Goal: Transaction & Acquisition: Purchase product/service

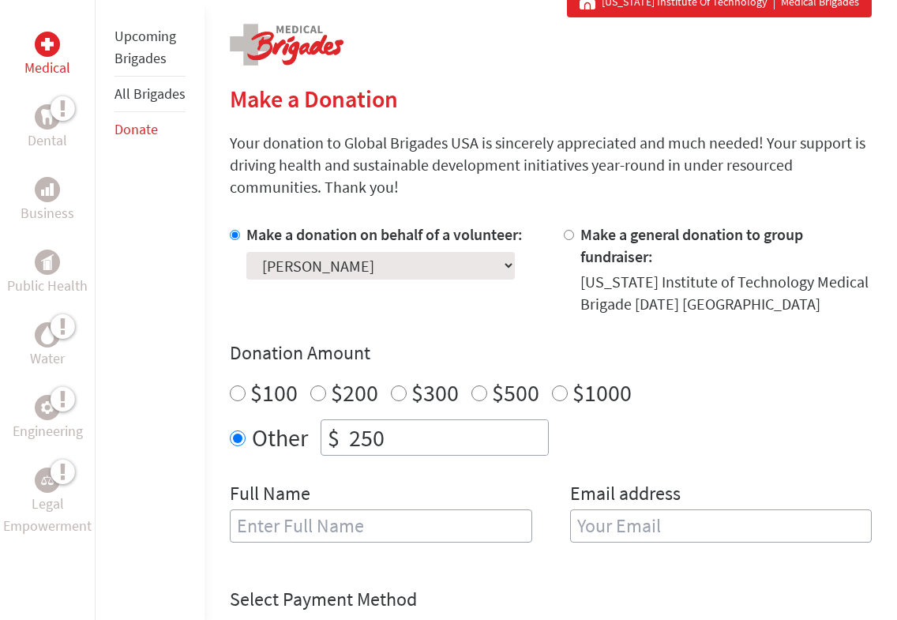
scroll to position [310, 0]
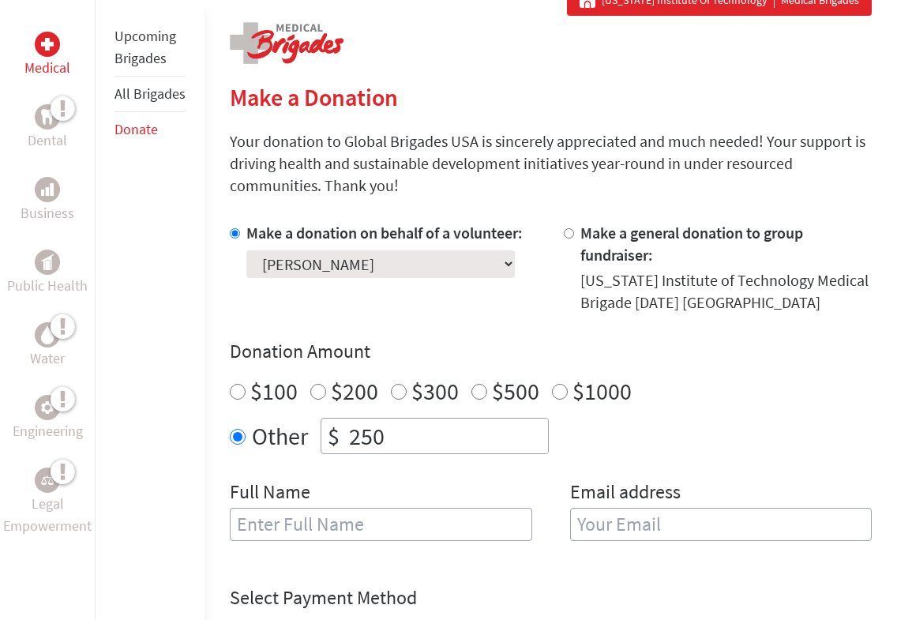
click at [641, 280] on div "[US_STATE] Institute of Technology Medical Brigade [DATE] [GEOGRAPHIC_DATA]" at bounding box center [727, 291] width 292 height 44
click at [571, 237] on input "Make a general donation to group fundraiser:" at bounding box center [569, 233] width 10 height 10
radio input "true"
click at [243, 235] on div at bounding box center [238, 268] width 17 height 92
click at [236, 235] on input "Make a donation on behalf of a volunteer:" at bounding box center [235, 233] width 10 height 10
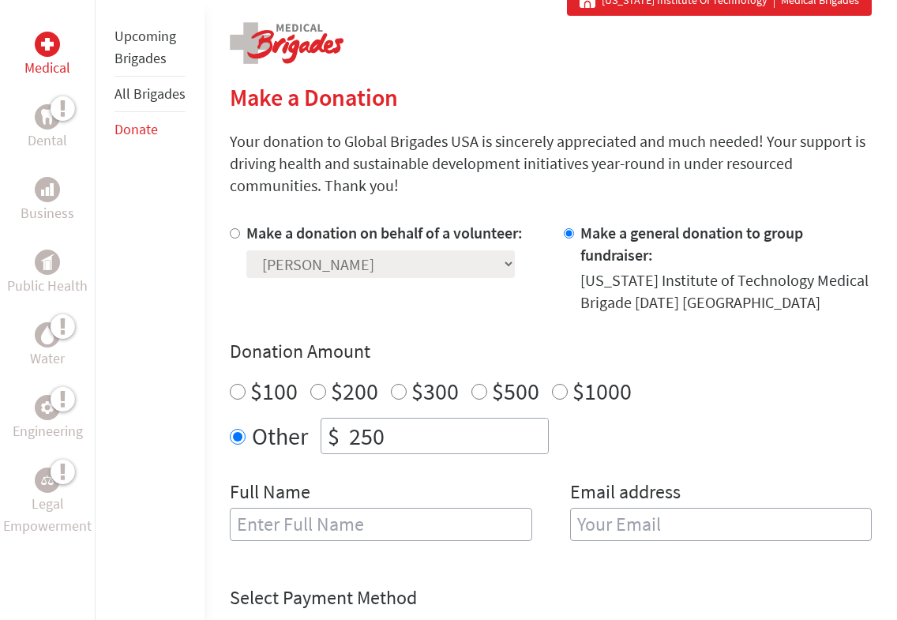
radio input "true"
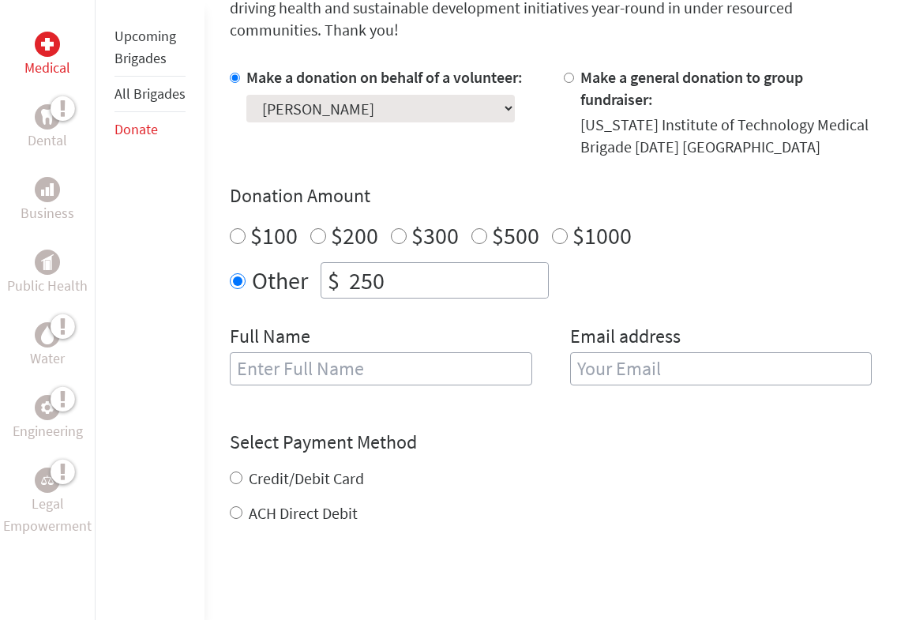
scroll to position [495, 0]
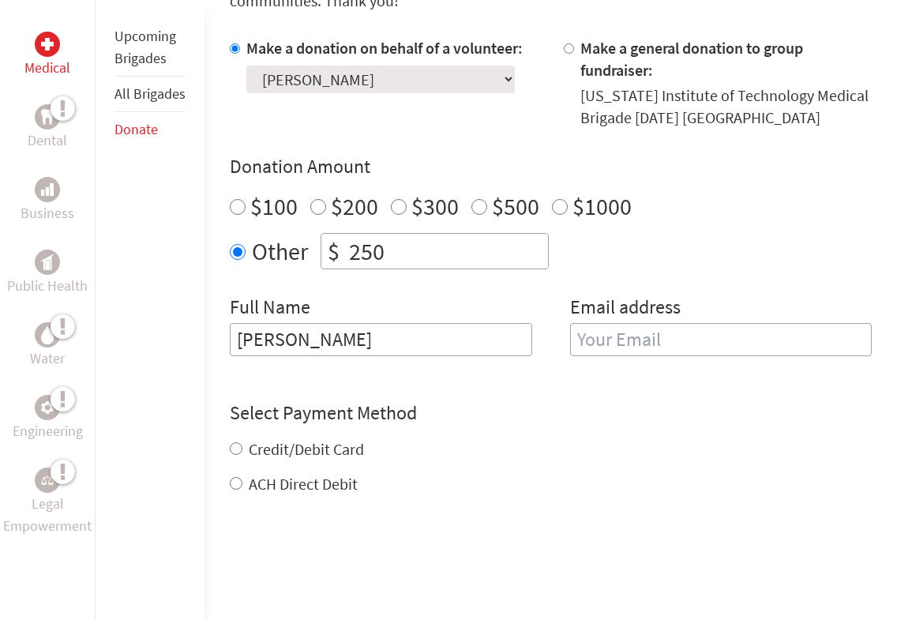
type input "[PERSON_NAME]"
type input "[EMAIL_ADDRESS][DOMAIN_NAME]"
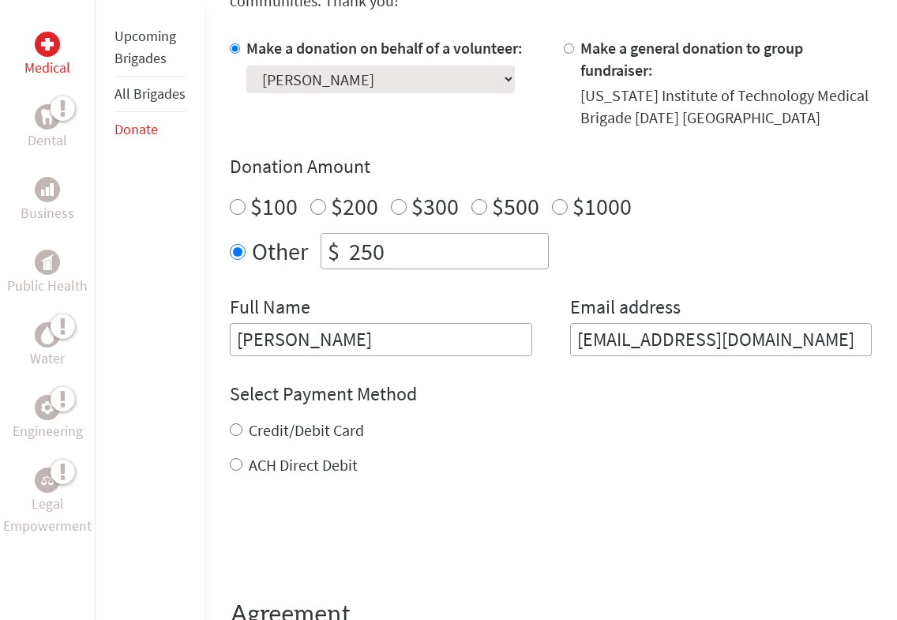
click at [239, 430] on input "Credit/Debit Card" at bounding box center [236, 429] width 13 height 13
radio input "true"
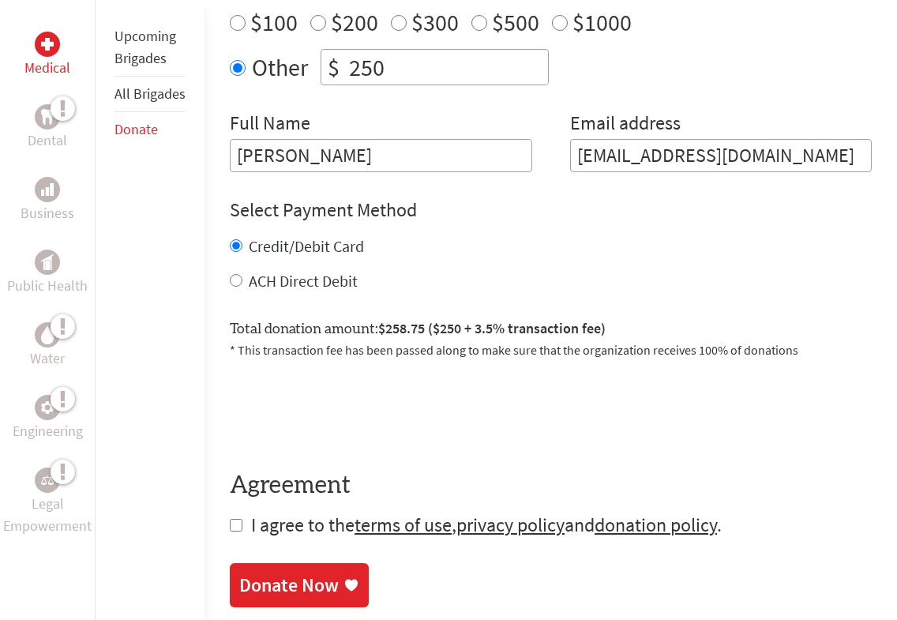
scroll to position [679, 0]
click at [235, 283] on input "ACH Direct Debit" at bounding box center [236, 280] width 13 height 13
radio input "true"
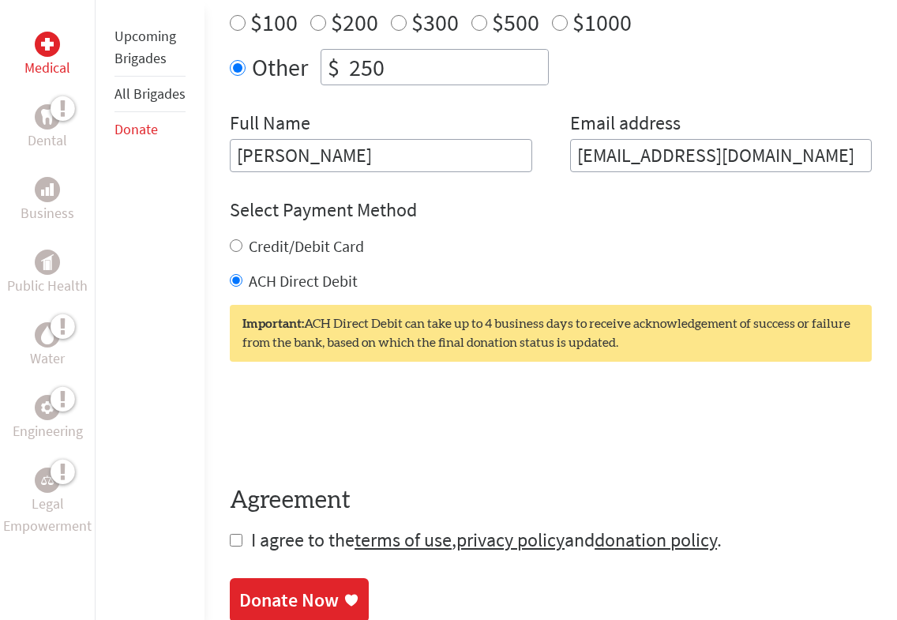
click at [235, 252] on input "Credit/Debit Card" at bounding box center [236, 245] width 13 height 13
radio input "true"
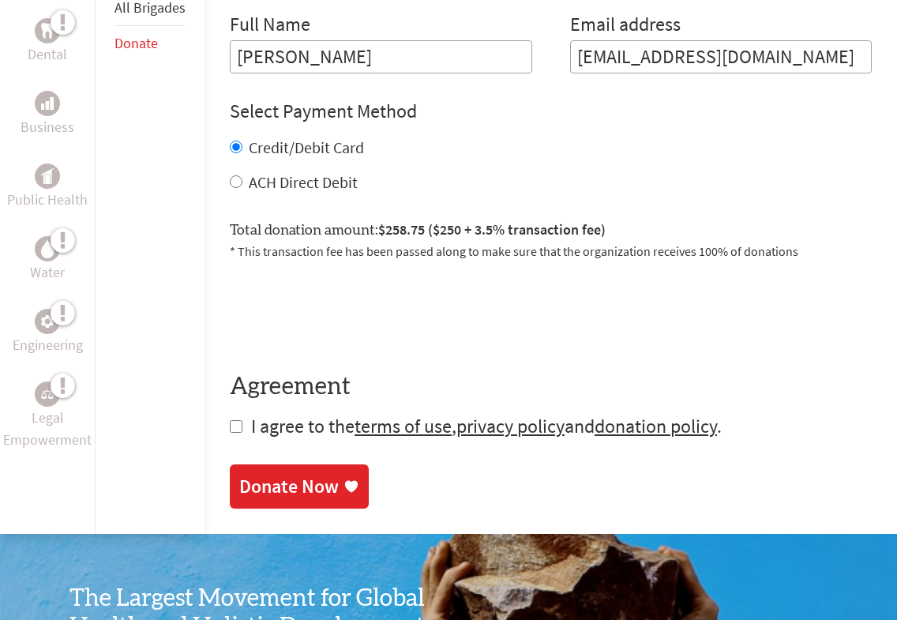
scroll to position [791, 0]
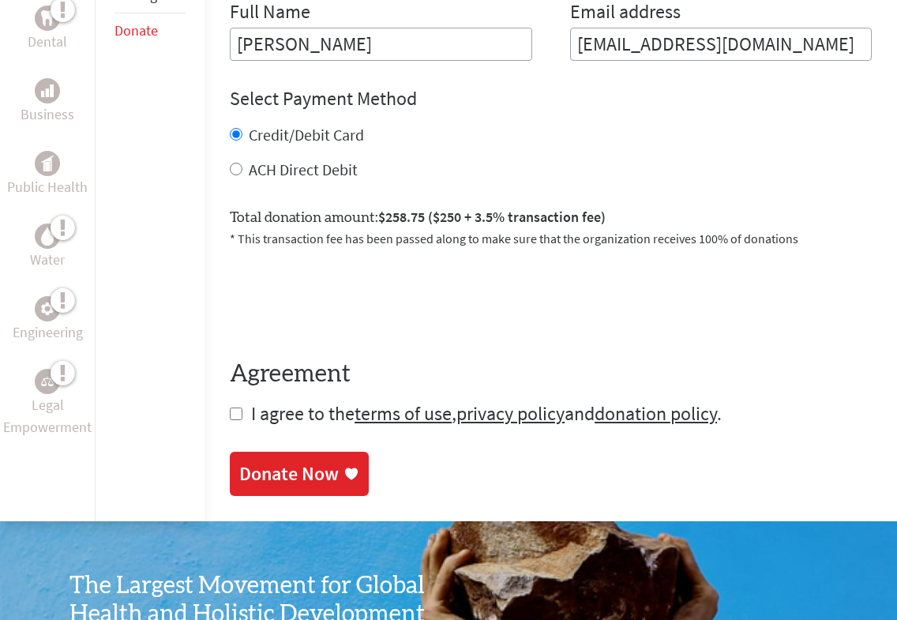
click at [235, 419] on input "checkbox" at bounding box center [236, 414] width 13 height 13
checkbox input "true"
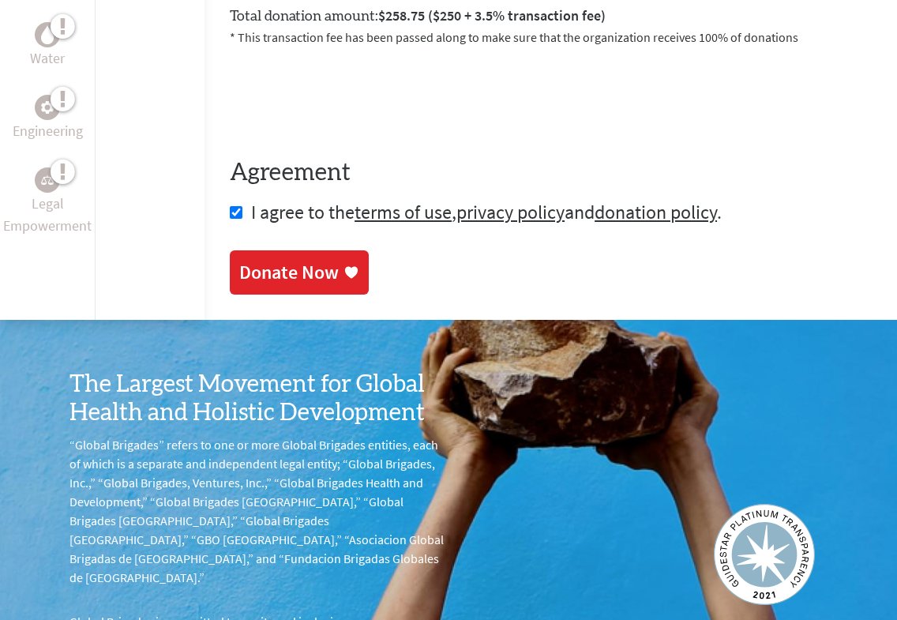
scroll to position [993, 0]
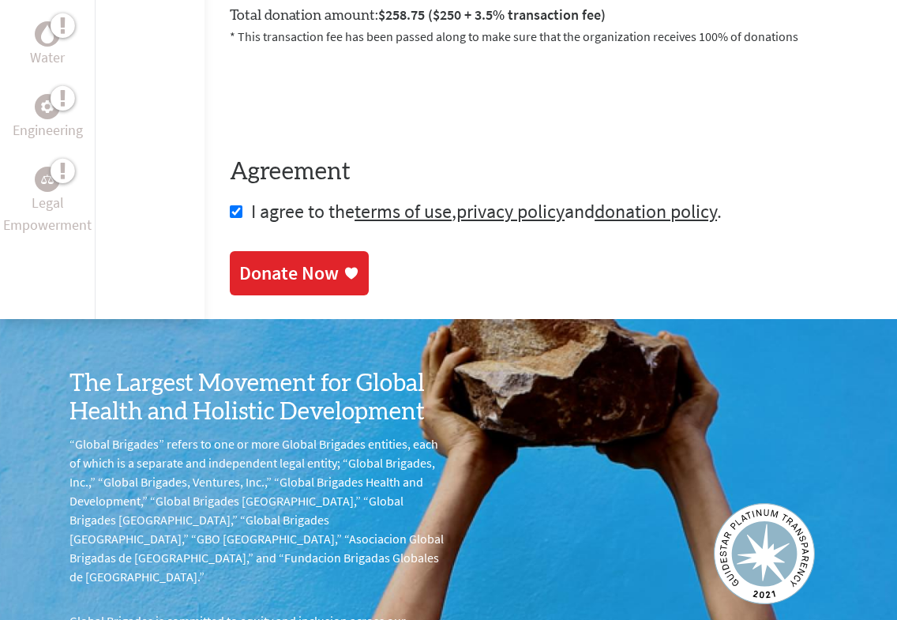
click at [325, 281] on div "Donate Now" at bounding box center [289, 273] width 100 height 25
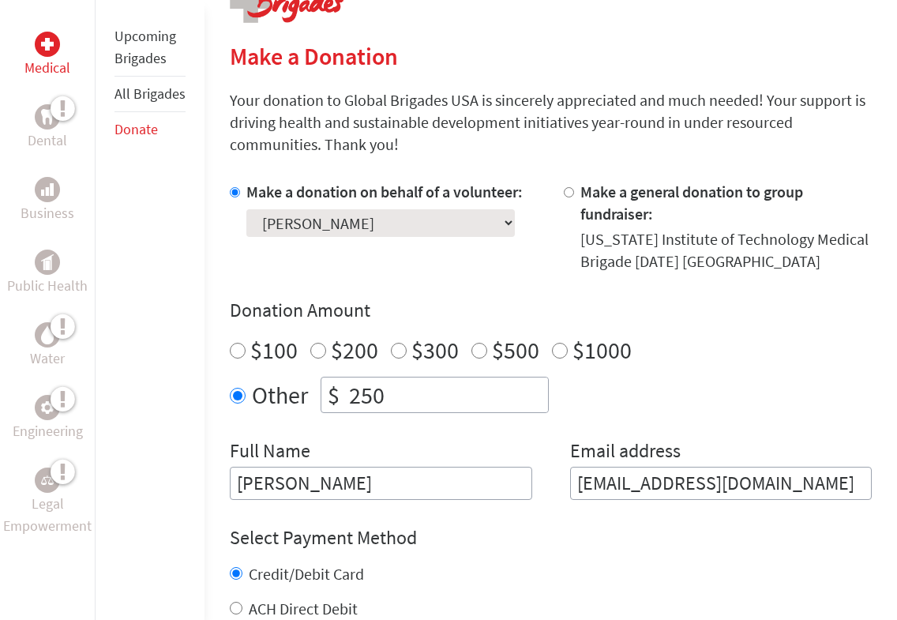
scroll to position [353, 0]
